Goal: Task Accomplishment & Management: Use online tool/utility

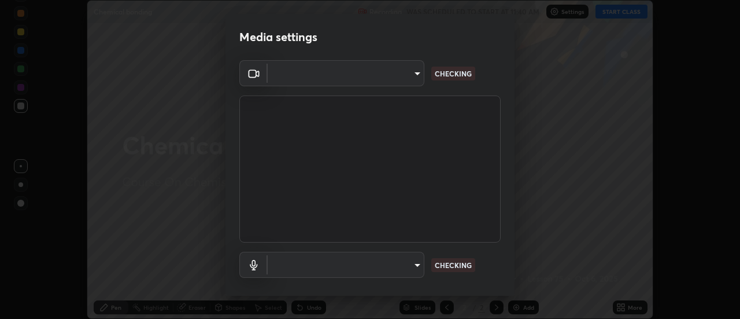
type input "353f4c88ab6aca1aa8a0bb93c8e1b0b26ab78bd311e783c721436e850cf6b1da"
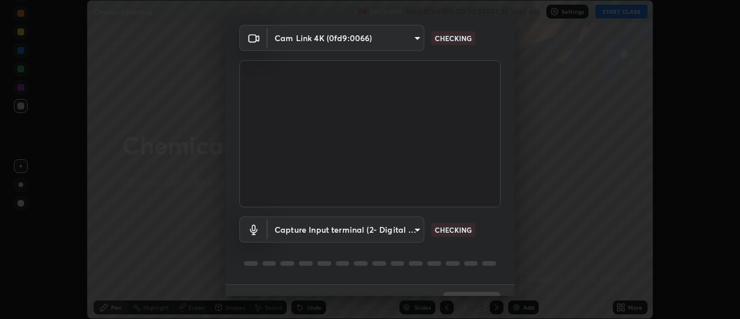
scroll to position [61, 0]
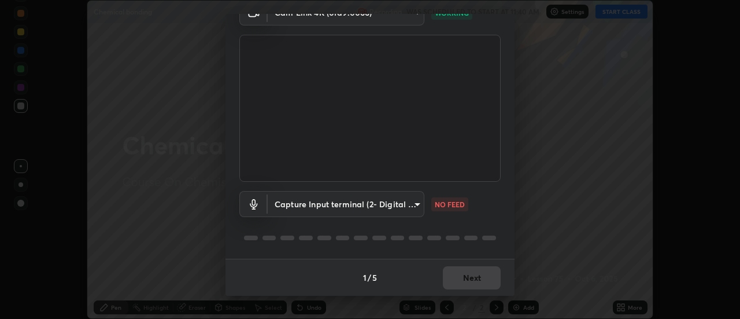
click at [353, 207] on body "Erase all Chemical bonding Recording WAS SCHEDULED TO START AT 11:40 AM Setting…" at bounding box center [370, 159] width 740 height 319
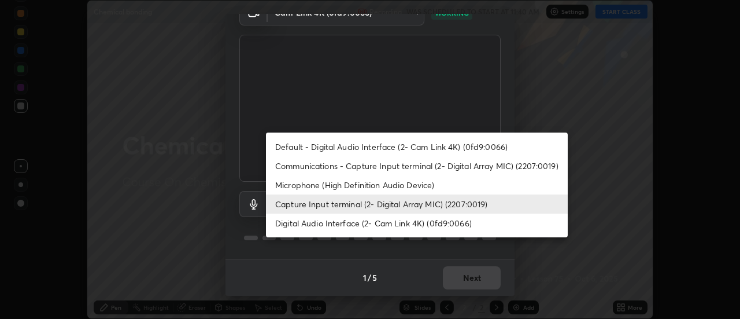
click at [324, 165] on li "Communications - Capture Input terminal (2- Digital Array MIC) (2207:0019)" at bounding box center [417, 165] width 302 height 19
type input "communications"
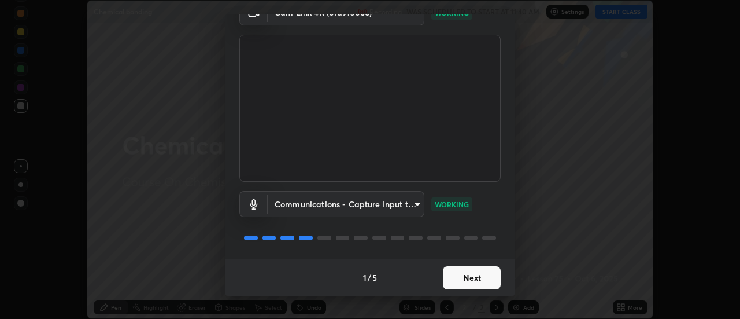
click at [451, 282] on button "Next" at bounding box center [472, 277] width 58 height 23
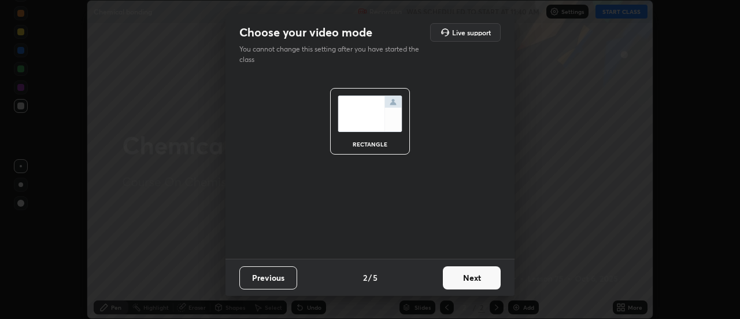
scroll to position [0, 0]
click at [449, 275] on button "Next" at bounding box center [472, 277] width 58 height 23
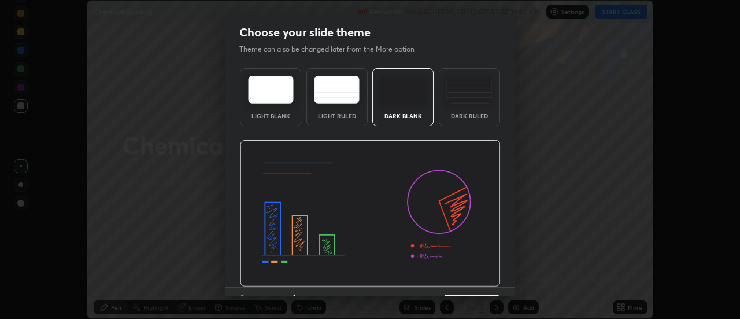
click at [456, 278] on img at bounding box center [370, 213] width 261 height 147
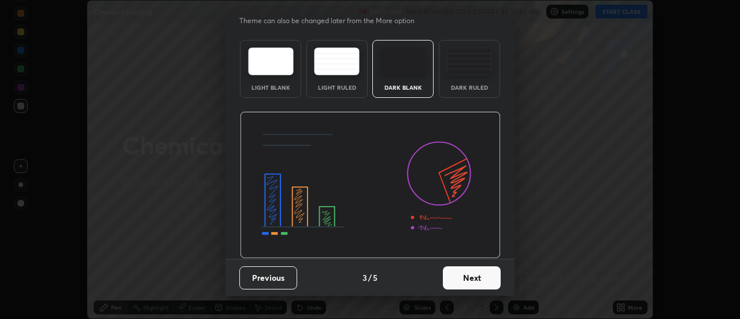
click at [469, 274] on button "Next" at bounding box center [472, 277] width 58 height 23
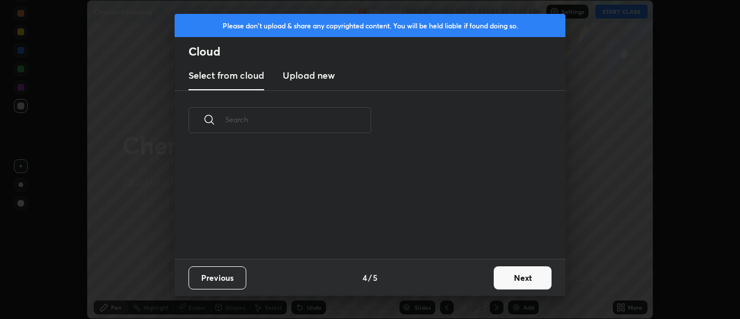
scroll to position [0, 0]
click at [472, 277] on div "Previous 4 / 5 Next" at bounding box center [370, 277] width 391 height 37
click at [504, 283] on button "Next" at bounding box center [523, 277] width 58 height 23
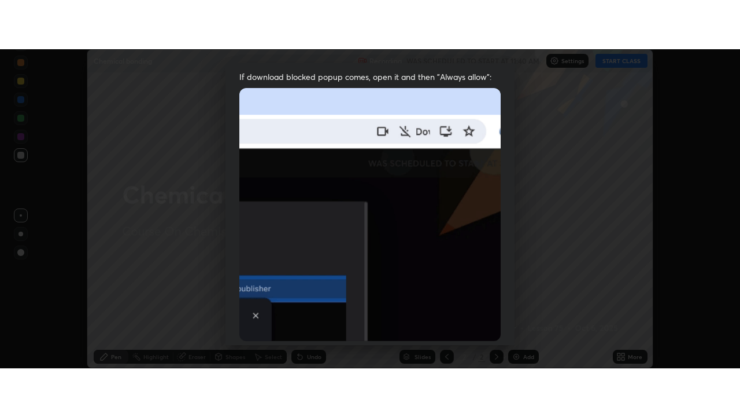
scroll to position [297, 0]
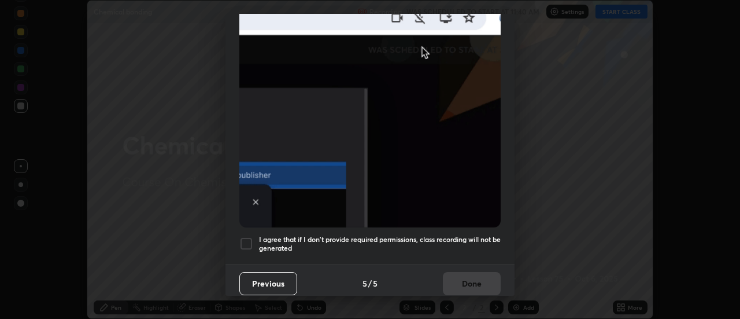
click at [250, 242] on div at bounding box center [246, 244] width 14 height 14
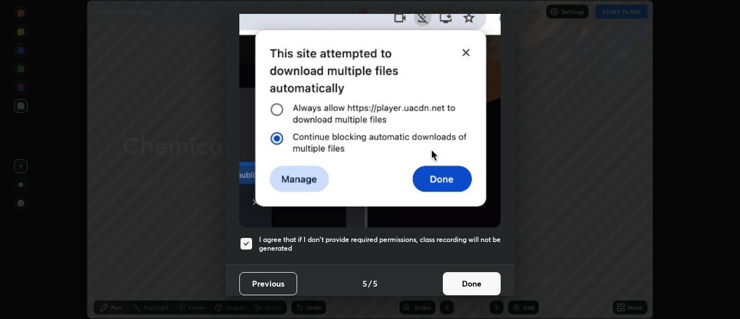
click at [489, 282] on button "Done" at bounding box center [472, 283] width 58 height 23
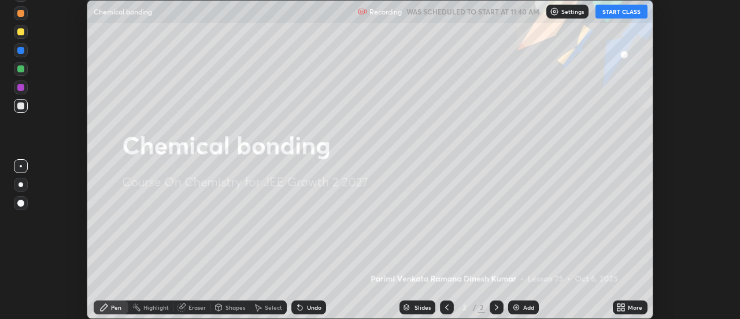
click at [621, 16] on button "START CLASS" at bounding box center [622, 12] width 52 height 14
click at [623, 307] on icon at bounding box center [623, 305] width 3 height 3
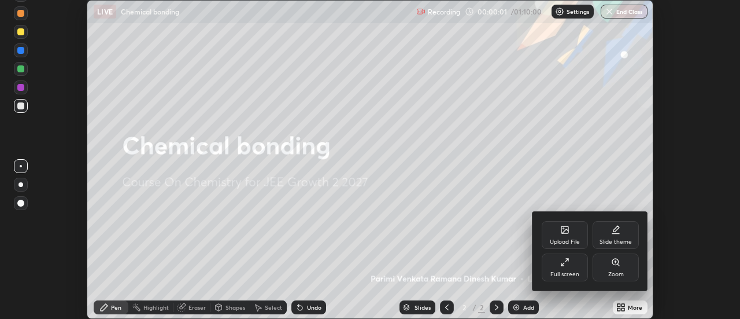
click at [569, 275] on div "Full screen" at bounding box center [565, 274] width 29 height 6
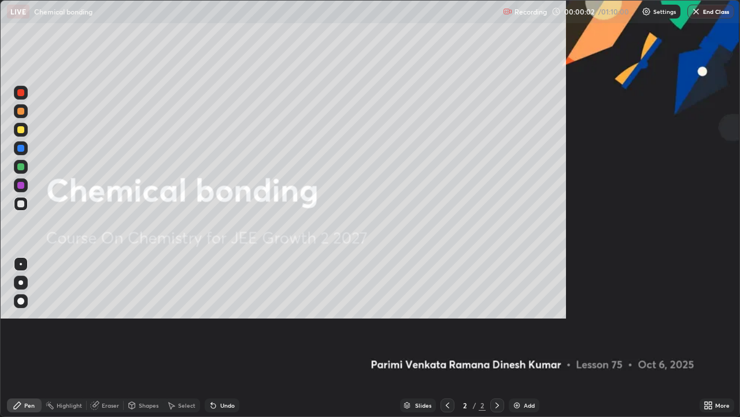
scroll to position [417, 740]
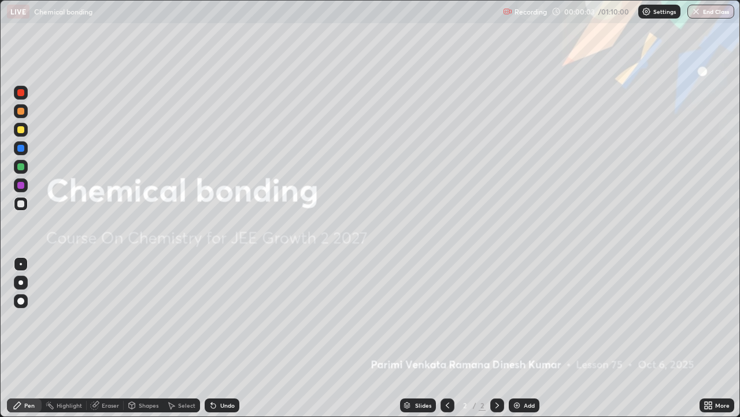
click at [522, 318] on div "Add" at bounding box center [524, 405] width 31 height 14
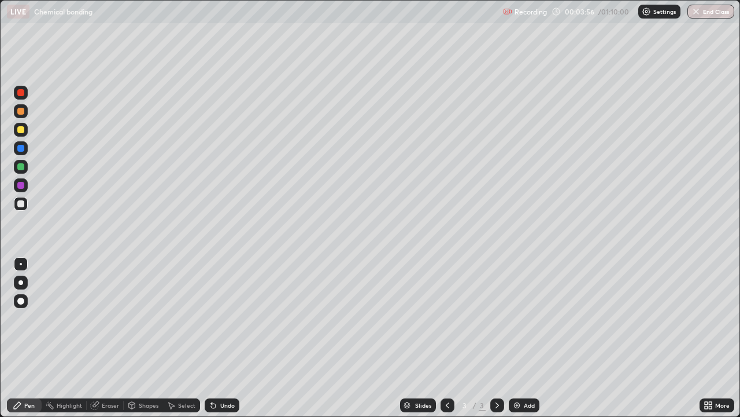
click at [21, 282] on div at bounding box center [21, 282] width 5 height 5
click at [25, 187] on div at bounding box center [21, 185] width 14 height 14
click at [25, 201] on div at bounding box center [21, 204] width 14 height 14
click at [25, 96] on div at bounding box center [21, 93] width 14 height 14
click at [231, 318] on div "Undo" at bounding box center [227, 405] width 14 height 6
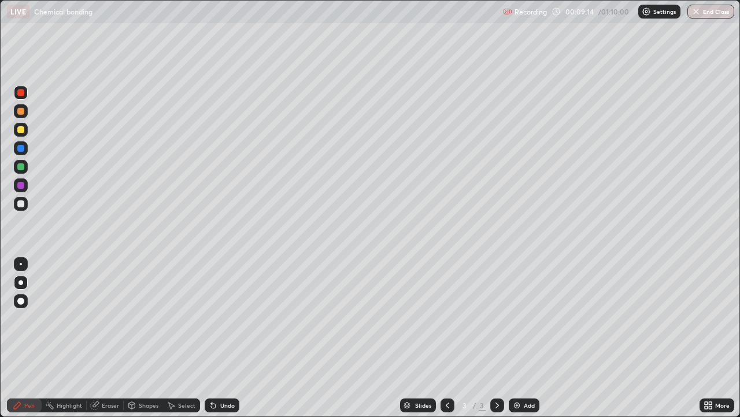
click at [233, 318] on div "Undo" at bounding box center [227, 405] width 14 height 6
click at [518, 318] on img at bounding box center [517, 404] width 9 height 9
click at [22, 204] on div at bounding box center [20, 203] width 7 height 7
click at [445, 318] on icon at bounding box center [447, 404] width 9 height 9
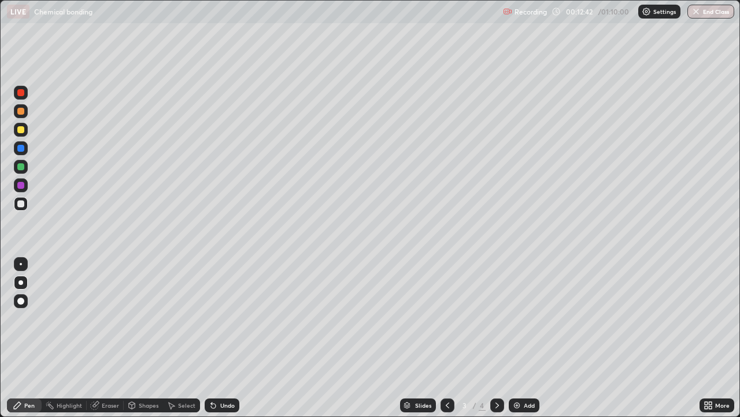
click at [496, 318] on icon at bounding box center [497, 404] width 9 height 9
click at [229, 318] on div "Undo" at bounding box center [222, 405] width 35 height 14
click at [447, 318] on icon at bounding box center [447, 404] width 9 height 9
click at [498, 318] on icon at bounding box center [497, 404] width 9 height 9
click at [516, 318] on img at bounding box center [517, 404] width 9 height 9
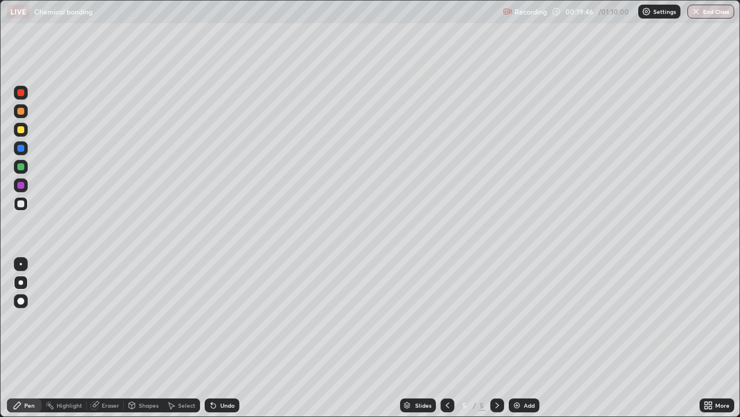
click at [24, 143] on div at bounding box center [21, 148] width 14 height 14
click at [27, 133] on div at bounding box center [21, 130] width 14 height 14
click at [224, 318] on div "Undo" at bounding box center [227, 405] width 14 height 6
click at [220, 318] on div "Undo" at bounding box center [222, 405] width 35 height 14
click at [219, 318] on div "Undo" at bounding box center [222, 405] width 35 height 14
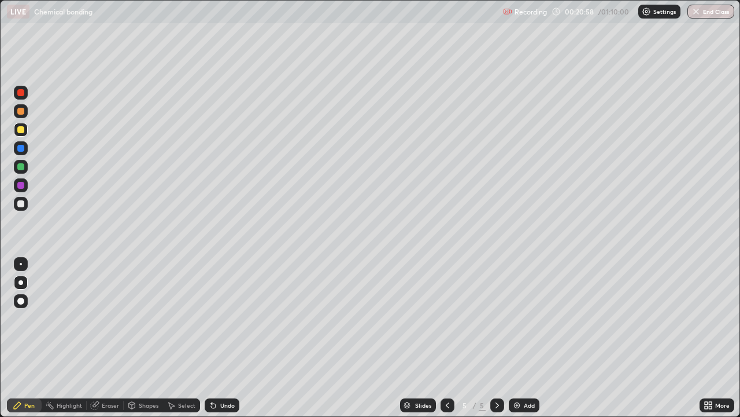
click at [227, 318] on div "Undo" at bounding box center [227, 405] width 14 height 6
click at [229, 318] on div "Undo" at bounding box center [227, 405] width 14 height 6
click at [223, 318] on div "Undo" at bounding box center [227, 405] width 14 height 6
click at [226, 318] on div "Undo" at bounding box center [227, 405] width 14 height 6
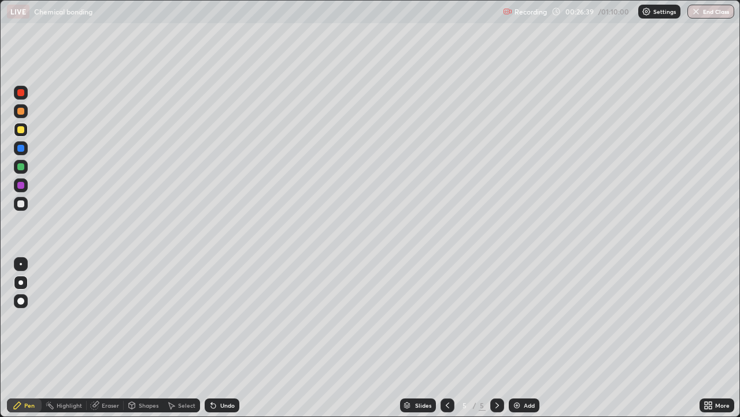
click at [226, 318] on div "Undo" at bounding box center [227, 405] width 14 height 6
click at [224, 318] on div "Undo" at bounding box center [227, 405] width 14 height 6
click at [225, 318] on div "Undo" at bounding box center [227, 405] width 14 height 6
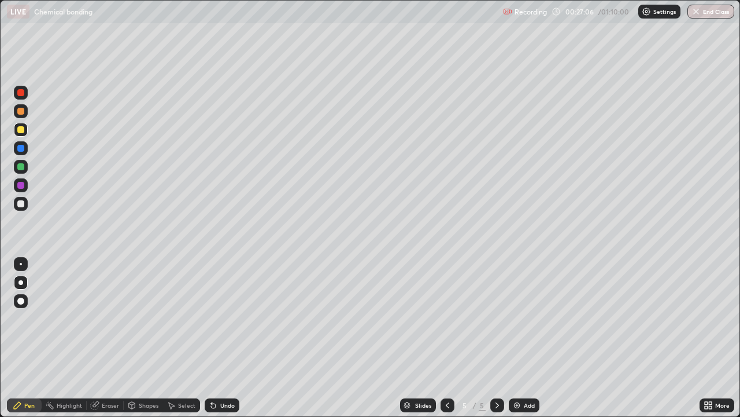
click at [225, 318] on div "Undo" at bounding box center [227, 405] width 14 height 6
click at [227, 318] on div "Undo" at bounding box center [227, 405] width 14 height 6
click at [510, 318] on div "Add" at bounding box center [524, 405] width 31 height 14
click at [25, 130] on div at bounding box center [21, 130] width 14 height 14
click at [22, 131] on div at bounding box center [20, 129] width 7 height 7
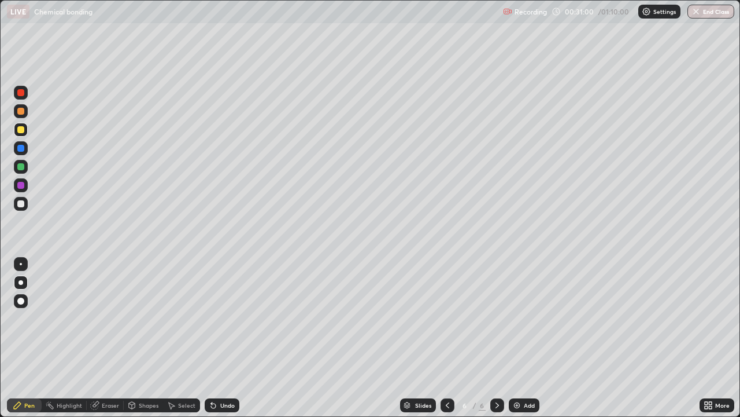
click at [25, 148] on div at bounding box center [21, 148] width 14 height 14
click at [226, 318] on div "Undo" at bounding box center [222, 405] width 35 height 14
click at [224, 318] on div "Undo" at bounding box center [222, 405] width 35 height 14
click at [214, 318] on icon at bounding box center [213, 404] width 9 height 9
click at [21, 131] on div at bounding box center [20, 129] width 7 height 7
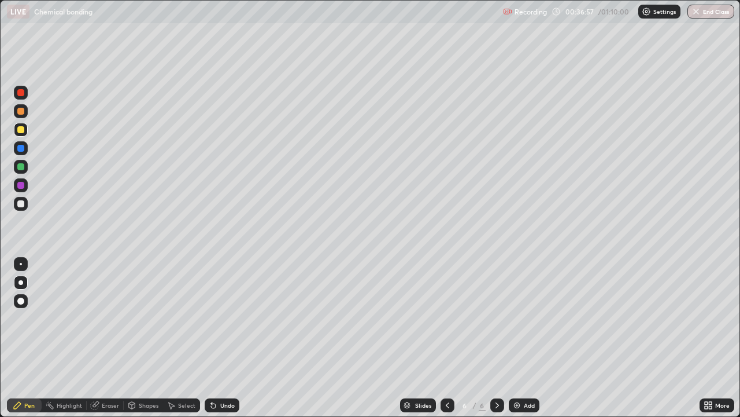
click at [501, 318] on div at bounding box center [498, 405] width 14 height 14
click at [517, 318] on img at bounding box center [517, 404] width 9 height 9
click at [518, 318] on img at bounding box center [517, 404] width 9 height 9
click at [24, 205] on div at bounding box center [20, 203] width 7 height 7
click at [23, 204] on div at bounding box center [20, 203] width 7 height 7
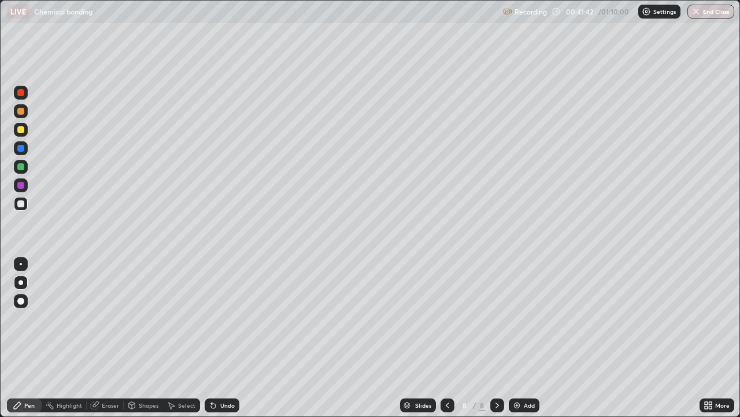
click at [26, 187] on div at bounding box center [21, 185] width 14 height 14
click at [227, 318] on div "Undo" at bounding box center [227, 405] width 14 height 6
click at [25, 172] on div at bounding box center [21, 167] width 14 height 14
click at [231, 318] on div "Undo" at bounding box center [222, 405] width 35 height 14
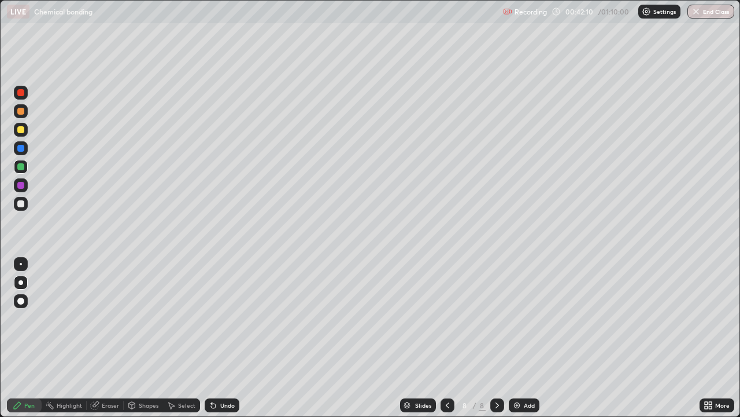
click at [232, 318] on div "Undo" at bounding box center [222, 405] width 35 height 14
click at [27, 191] on div at bounding box center [21, 185] width 14 height 19
click at [25, 205] on div at bounding box center [21, 204] width 14 height 14
click at [223, 318] on div "Undo" at bounding box center [222, 405] width 35 height 14
click at [515, 318] on img at bounding box center [517, 404] width 9 height 9
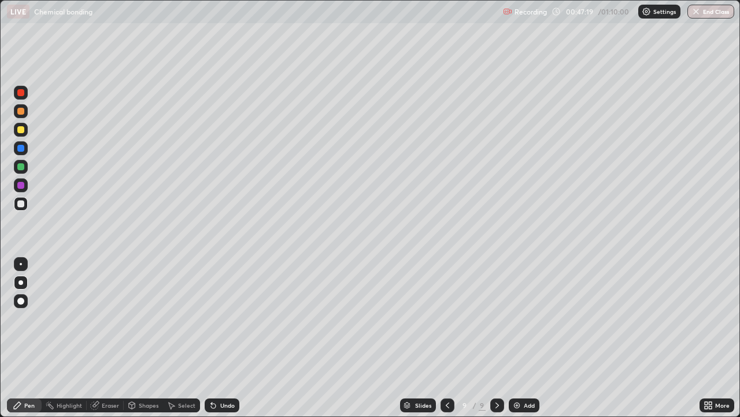
click at [25, 130] on div at bounding box center [21, 130] width 14 height 14
click at [21, 148] on div at bounding box center [20, 148] width 7 height 7
click at [25, 128] on div at bounding box center [21, 130] width 14 height 14
click at [148, 318] on div "Shapes" at bounding box center [149, 405] width 20 height 6
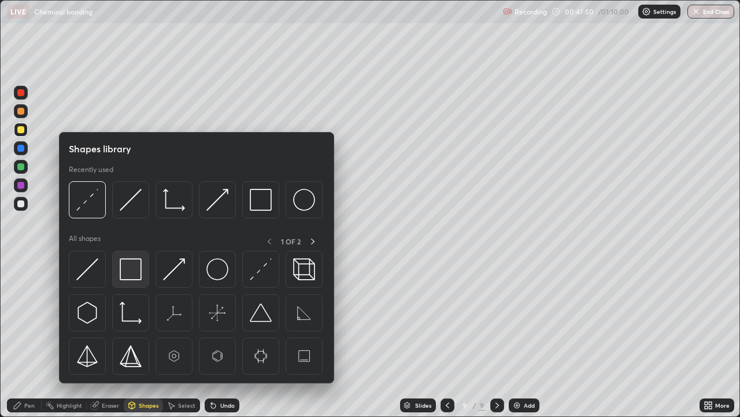
click at [129, 284] on div at bounding box center [130, 268] width 37 height 37
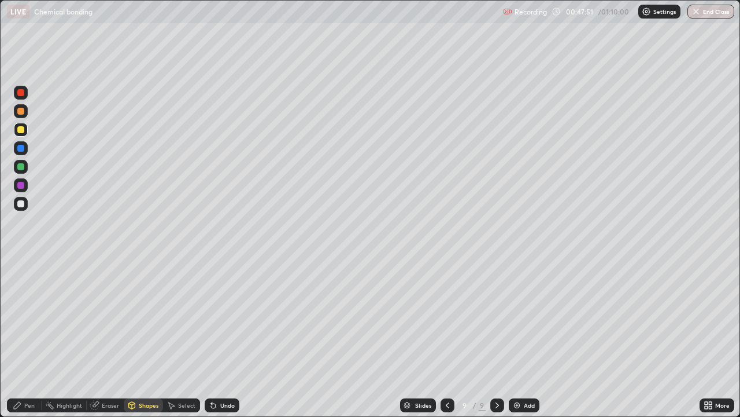
click at [25, 207] on div at bounding box center [21, 204] width 14 height 14
click at [224, 318] on div "Undo" at bounding box center [222, 405] width 35 height 14
click at [25, 207] on div at bounding box center [21, 204] width 14 height 14
click at [35, 318] on div "Pen" at bounding box center [24, 405] width 35 height 14
click at [141, 318] on div "Shapes" at bounding box center [149, 405] width 20 height 6
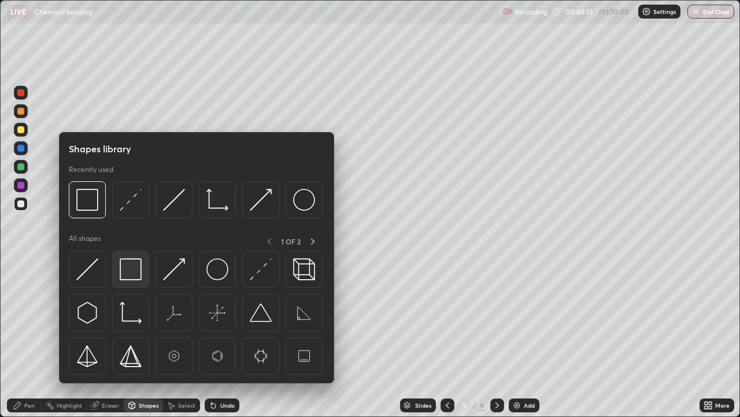
click at [132, 279] on img at bounding box center [131, 269] width 22 height 22
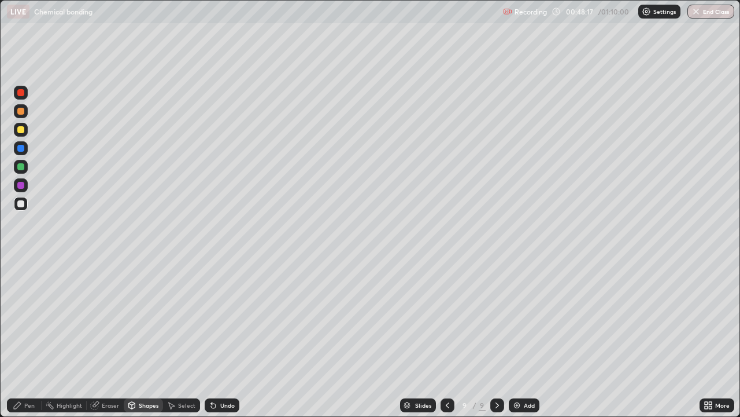
click at [31, 318] on div "Pen" at bounding box center [29, 405] width 10 height 6
click at [216, 318] on div "Undo" at bounding box center [222, 405] width 35 height 14
click at [218, 318] on div "Undo" at bounding box center [222, 405] width 35 height 14
click at [226, 318] on div "Undo" at bounding box center [227, 405] width 14 height 6
click at [227, 318] on div "Undo" at bounding box center [227, 405] width 14 height 6
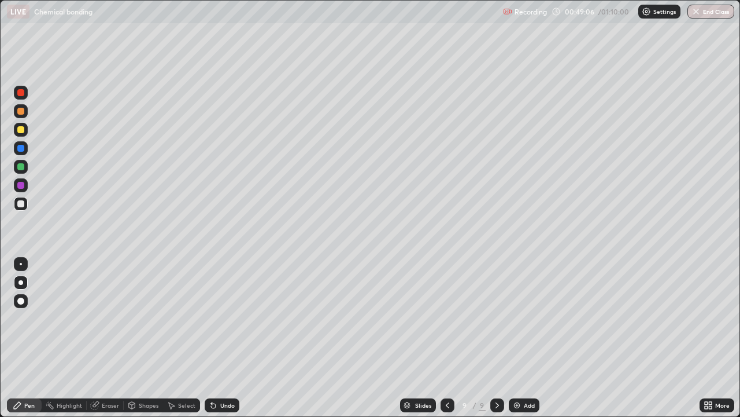
click at [228, 318] on div "Undo" at bounding box center [222, 405] width 35 height 14
click at [225, 318] on div "Undo" at bounding box center [222, 405] width 35 height 14
click at [228, 318] on div "Undo" at bounding box center [227, 405] width 14 height 6
click at [223, 318] on div "Undo" at bounding box center [222, 405] width 35 height 14
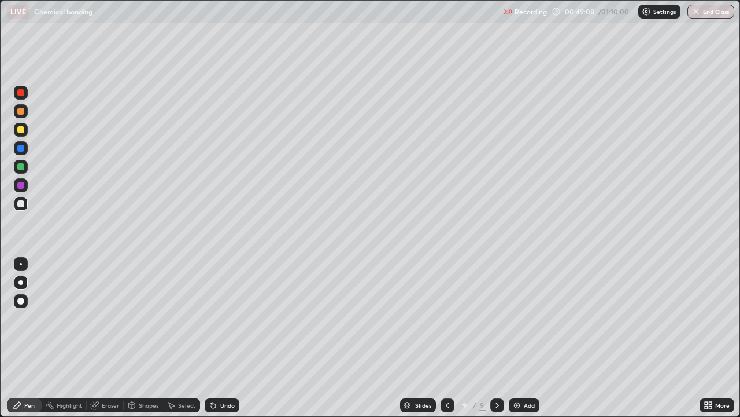
click at [228, 318] on div "Undo" at bounding box center [227, 405] width 14 height 6
click at [108, 318] on div "Eraser" at bounding box center [110, 405] width 17 height 6
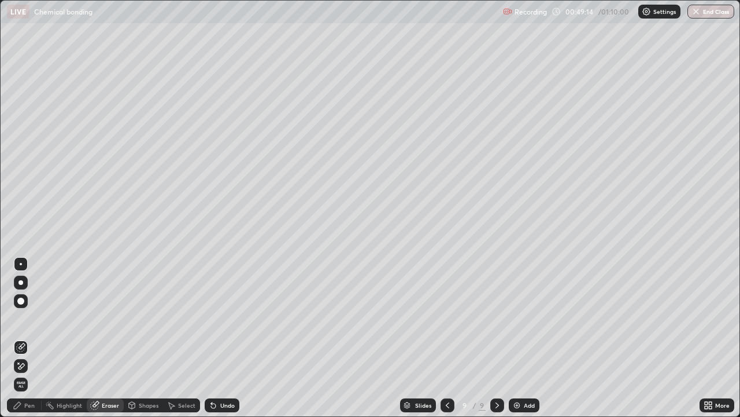
click at [34, 318] on div "Pen" at bounding box center [29, 405] width 10 height 6
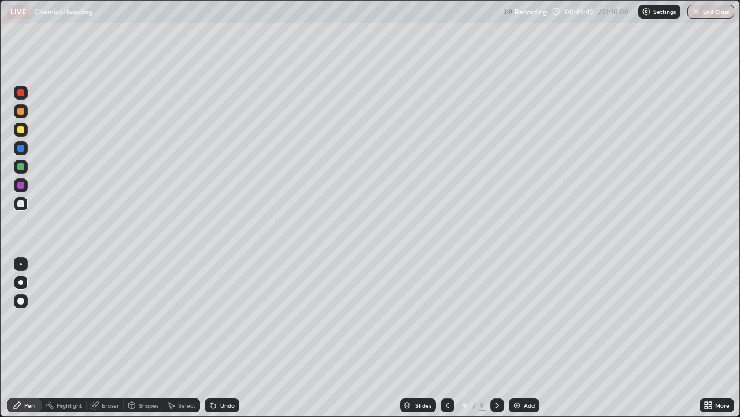
click at [111, 318] on div "Eraser" at bounding box center [110, 405] width 17 height 6
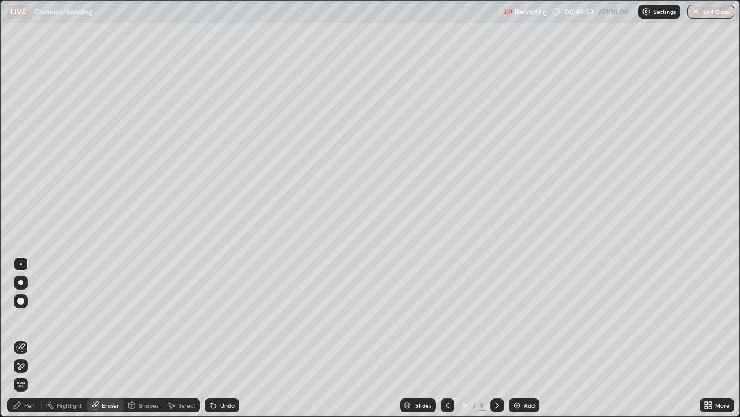
click at [30, 318] on div "Pen" at bounding box center [29, 405] width 10 height 6
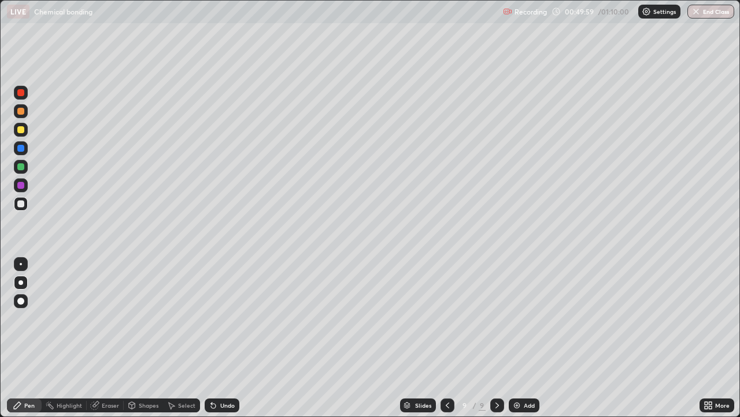
click at [108, 318] on div "Eraser" at bounding box center [110, 405] width 17 height 6
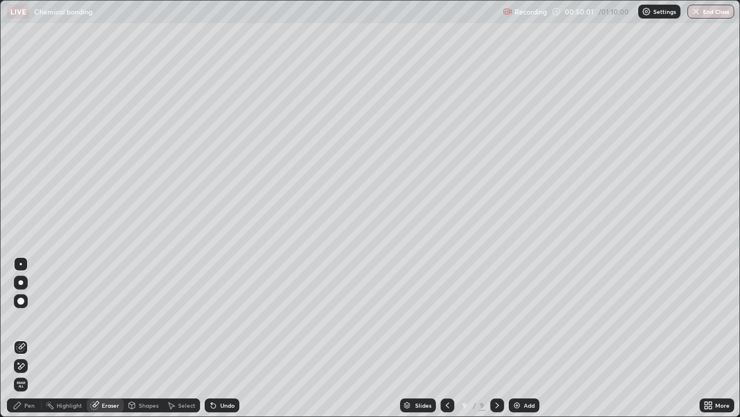
click at [33, 318] on div "Pen" at bounding box center [29, 405] width 10 height 6
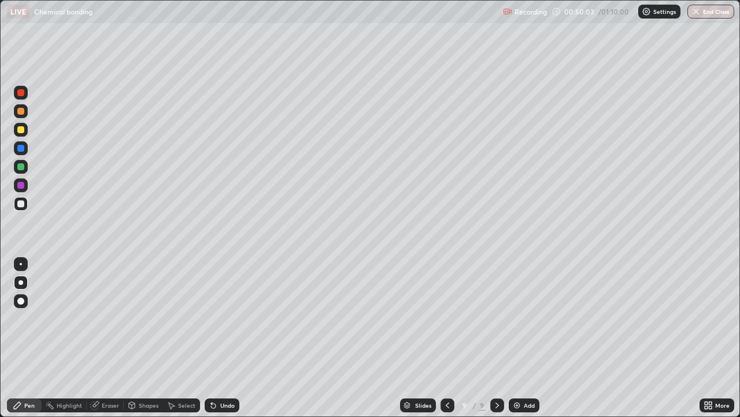
click at [116, 318] on div "Eraser" at bounding box center [110, 405] width 17 height 6
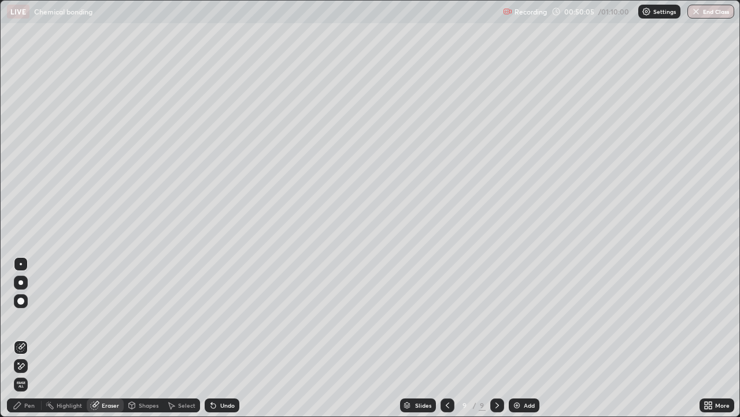
click at [32, 318] on div "Pen" at bounding box center [24, 405] width 35 height 14
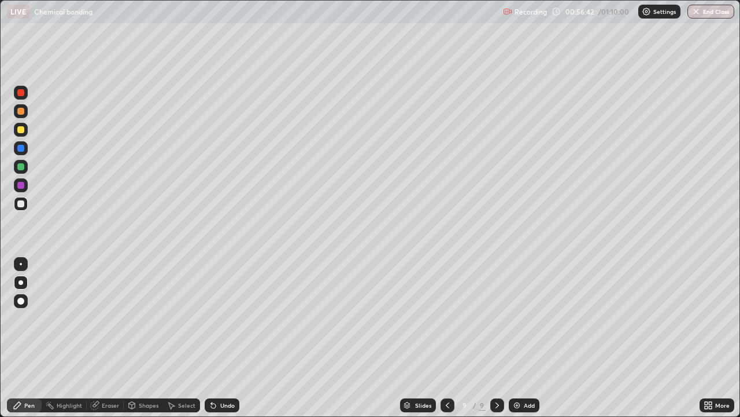
click at [515, 318] on img at bounding box center [517, 404] width 9 height 9
click at [26, 132] on div at bounding box center [21, 130] width 14 height 14
click at [110, 318] on div "Eraser" at bounding box center [110, 405] width 17 height 6
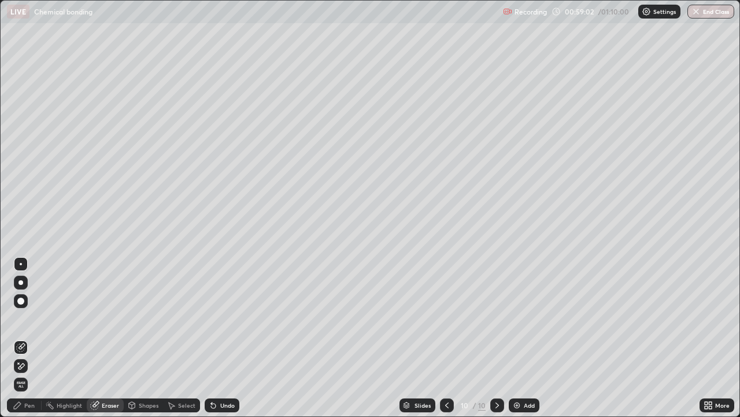
click at [40, 318] on div "Pen" at bounding box center [24, 405] width 35 height 14
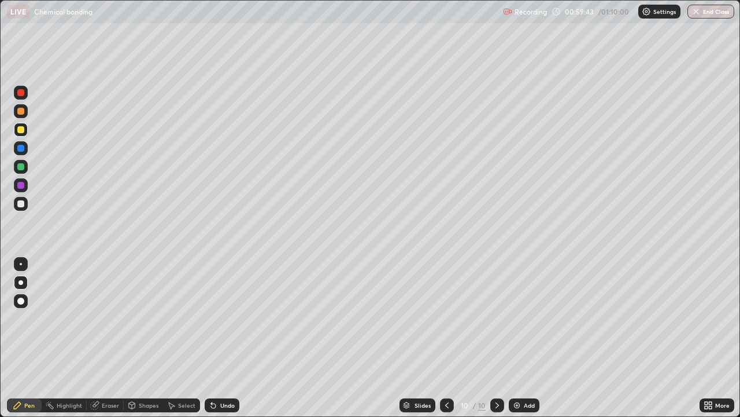
click at [226, 318] on div "Undo" at bounding box center [227, 405] width 14 height 6
click at [228, 318] on div "Undo" at bounding box center [227, 405] width 14 height 6
click at [246, 318] on div "Slides 10 / 10 Add" at bounding box center [469, 404] width 460 height 23
click at [238, 318] on div "Undo" at bounding box center [222, 405] width 35 height 14
click at [237, 318] on div "Undo" at bounding box center [222, 405] width 35 height 14
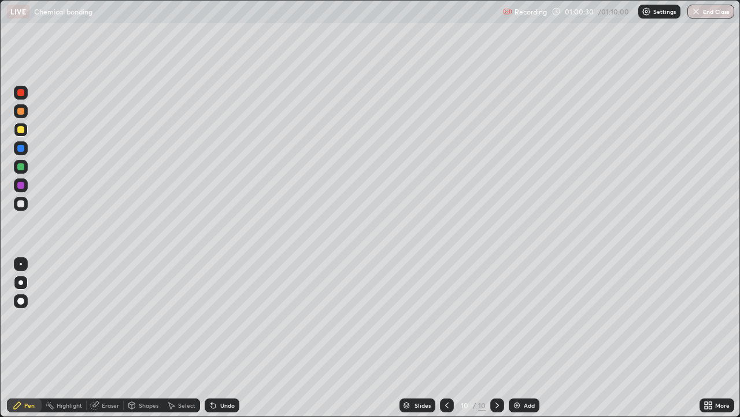
click at [237, 318] on div "Undo" at bounding box center [222, 405] width 35 height 14
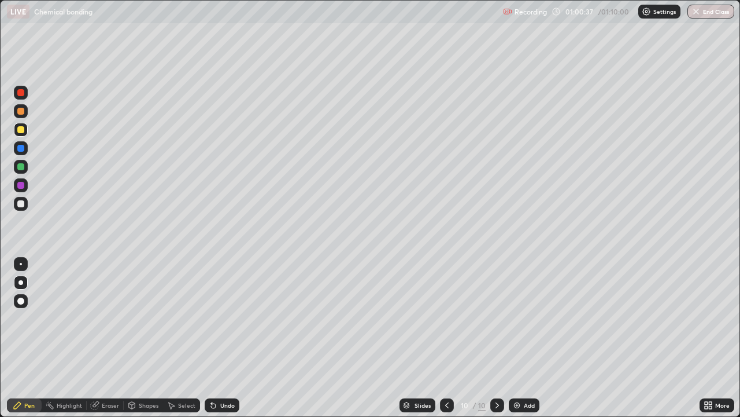
click at [235, 318] on div "Undo" at bounding box center [222, 405] width 35 height 14
click at [238, 318] on div "Undo" at bounding box center [222, 405] width 35 height 14
click at [237, 318] on div "Undo" at bounding box center [222, 405] width 35 height 14
click at [238, 318] on div "Undo" at bounding box center [222, 405] width 35 height 14
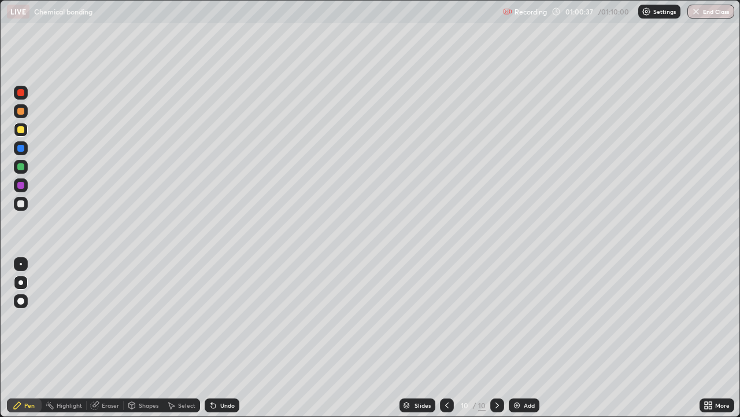
click at [238, 318] on div "Undo" at bounding box center [222, 405] width 35 height 14
click at [237, 318] on div "Undo" at bounding box center [222, 405] width 35 height 14
click at [238, 318] on div "Undo" at bounding box center [222, 405] width 35 height 14
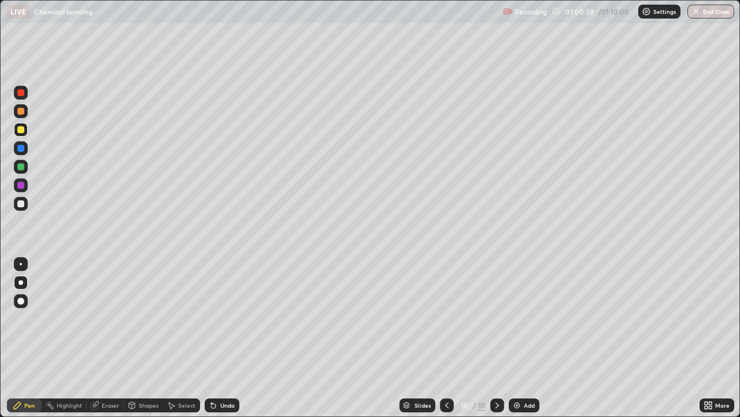
click at [238, 318] on div "Undo" at bounding box center [222, 405] width 35 height 14
click at [235, 318] on div "Undo" at bounding box center [222, 405] width 35 height 14
click at [236, 318] on div "Undo" at bounding box center [222, 405] width 35 height 14
click at [116, 318] on div "Eraser" at bounding box center [105, 405] width 37 height 14
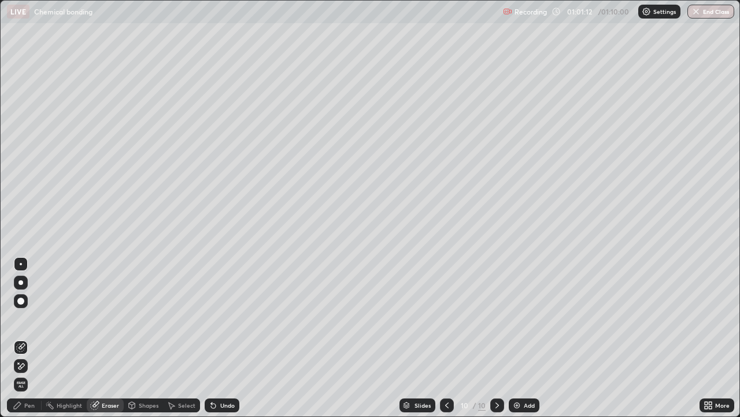
click at [34, 318] on div "Pen" at bounding box center [29, 405] width 10 height 6
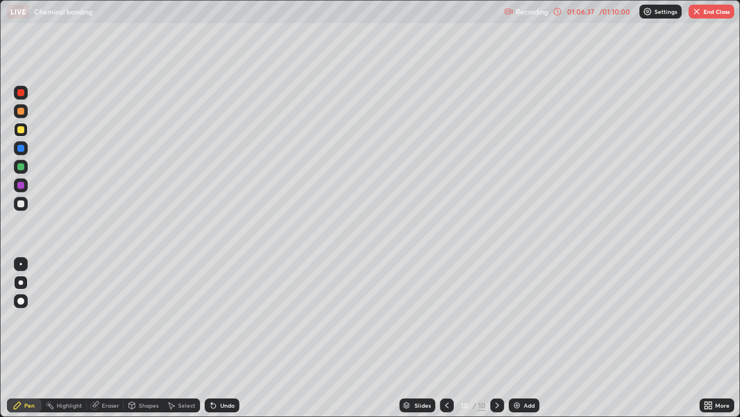
click at [513, 318] on img at bounding box center [517, 404] width 9 height 9
click at [22, 116] on div at bounding box center [21, 111] width 14 height 14
click at [25, 131] on div at bounding box center [21, 130] width 14 height 14
click at [25, 167] on div at bounding box center [21, 167] width 14 height 14
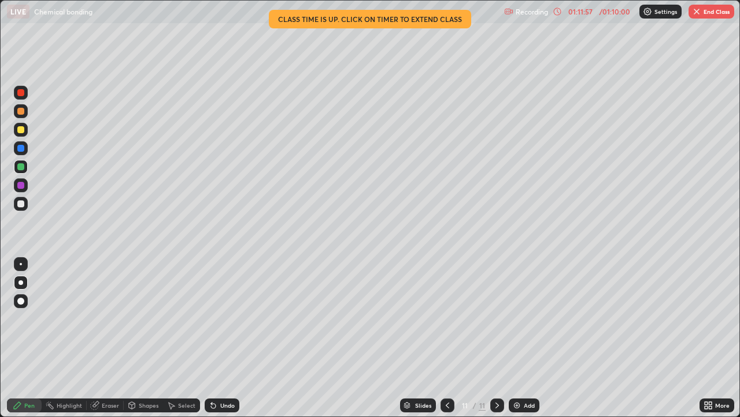
click at [689, 14] on button "End Class" at bounding box center [712, 12] width 46 height 14
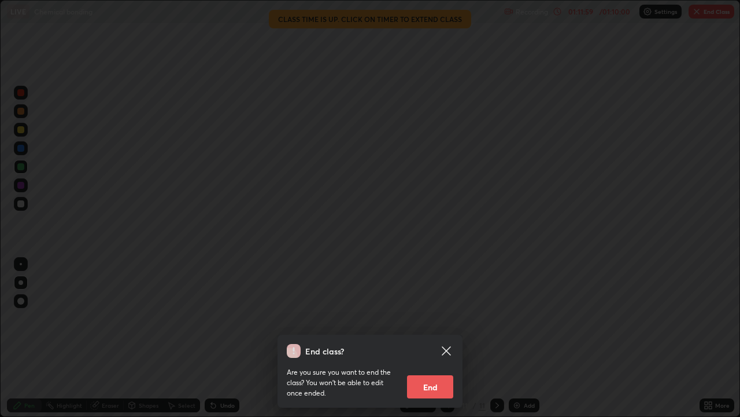
click at [438, 318] on button "End" at bounding box center [430, 386] width 46 height 23
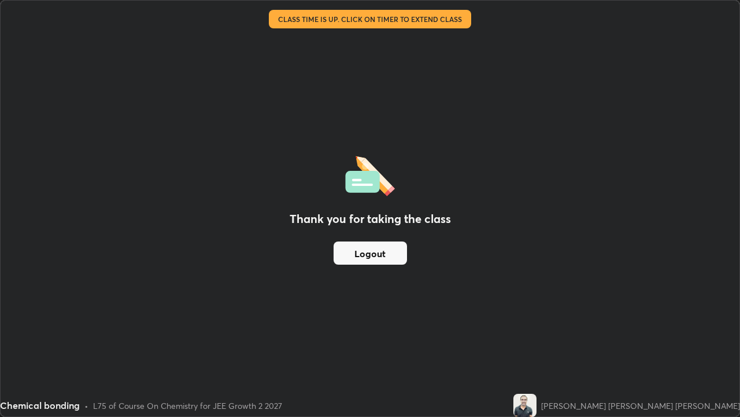
click at [363, 256] on button "Logout" at bounding box center [370, 252] width 73 height 23
click at [360, 256] on button "Logout" at bounding box center [370, 252] width 73 height 23
